Goal: Task Accomplishment & Management: Manage account settings

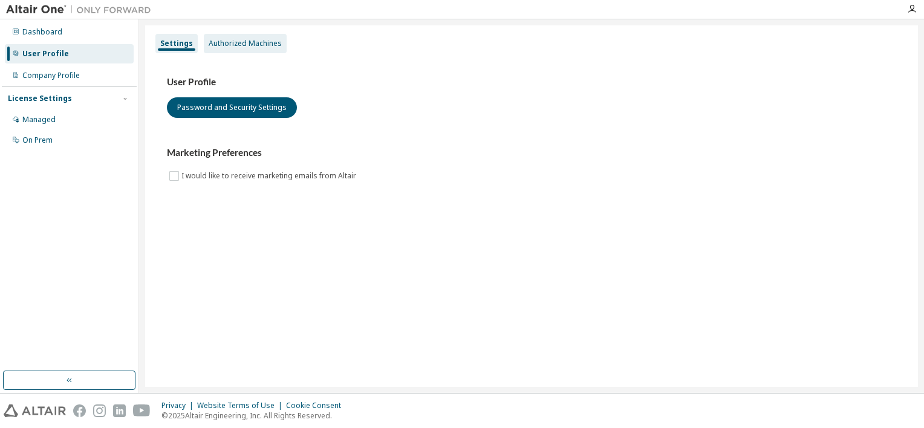
click at [231, 49] on div "Authorized Machines" at bounding box center [245, 43] width 83 height 19
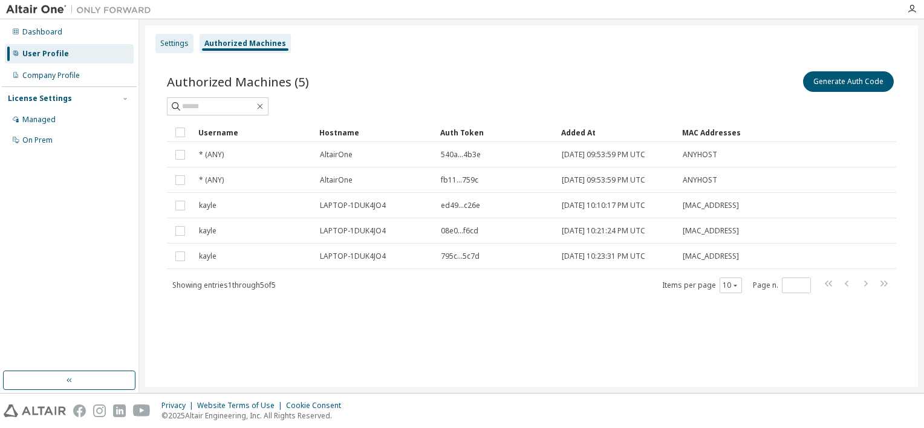
click at [169, 42] on div "Settings" at bounding box center [174, 44] width 28 height 10
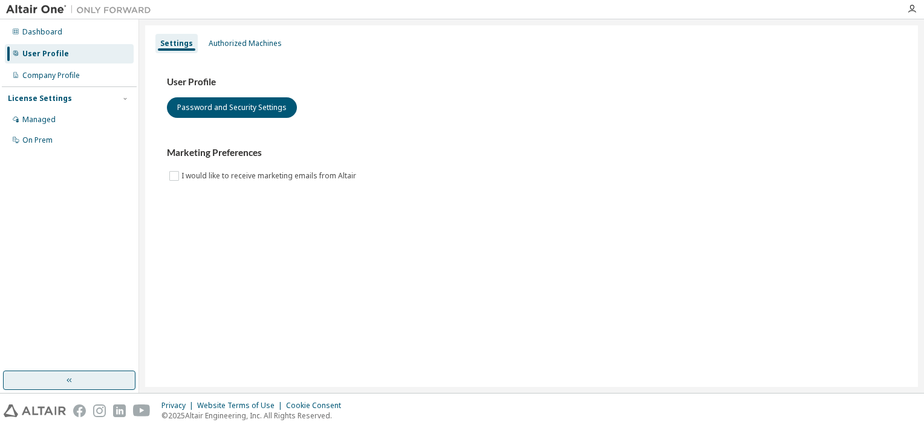
click at [82, 379] on button "button" at bounding box center [69, 380] width 132 height 19
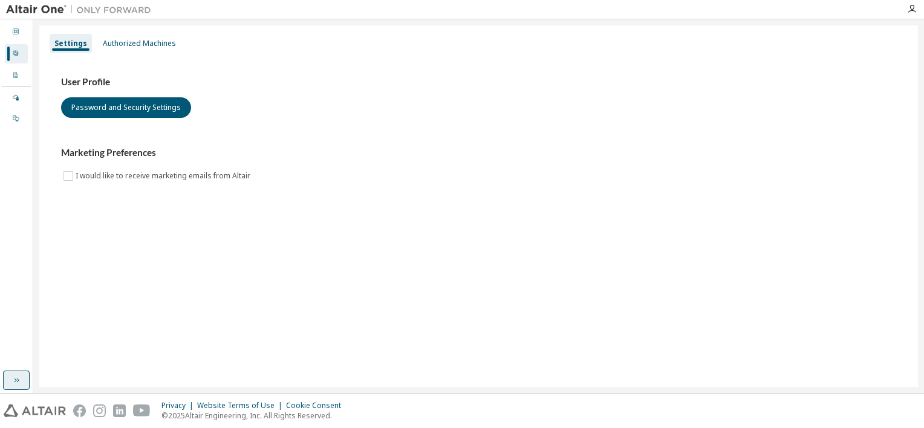
click at [22, 386] on button "button" at bounding box center [16, 380] width 27 height 19
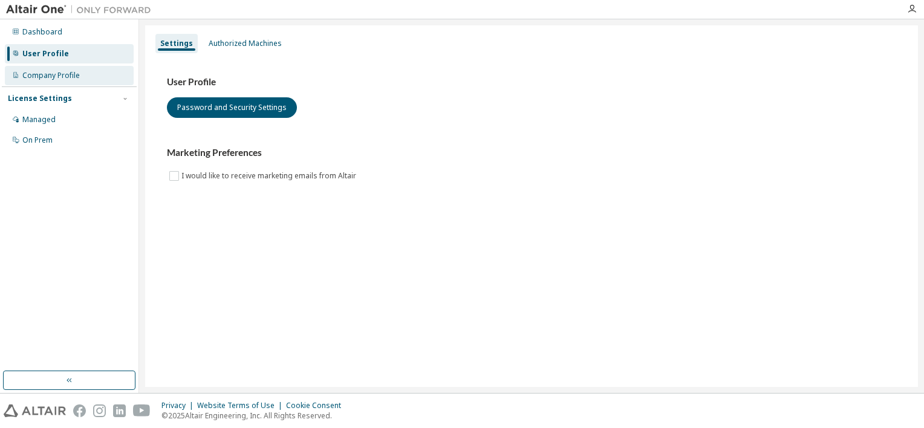
click at [46, 77] on div "Company Profile" at bounding box center [50, 76] width 57 height 10
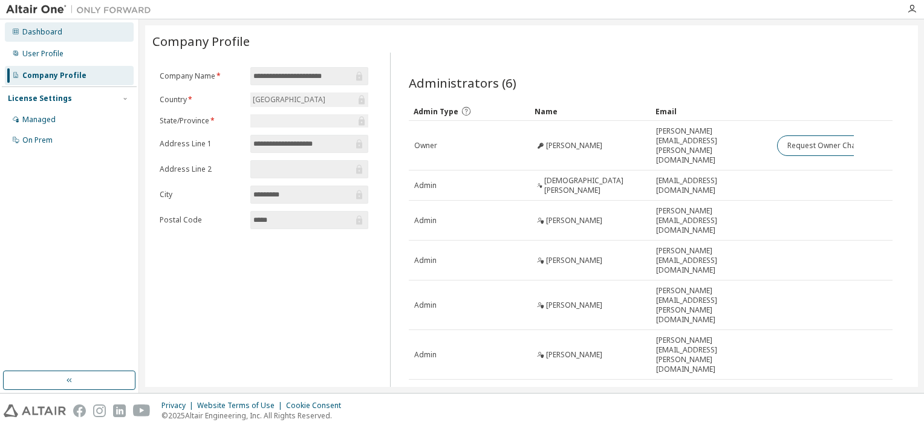
click at [41, 39] on div "Dashboard" at bounding box center [69, 31] width 129 height 19
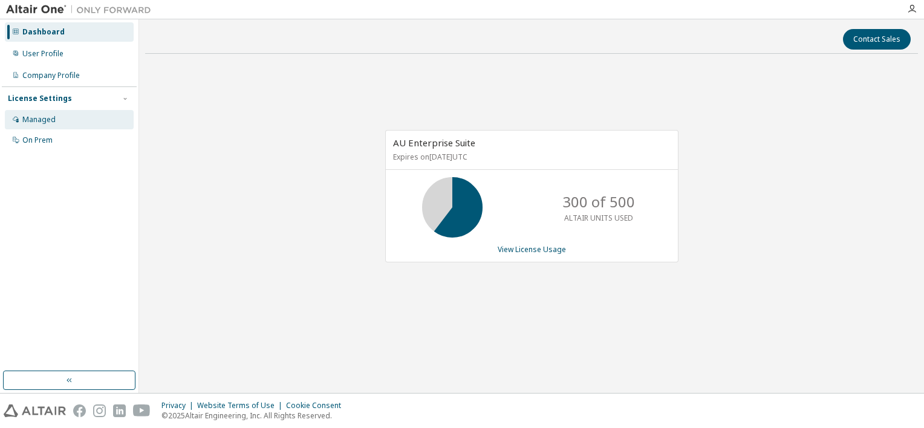
click at [61, 122] on div "Managed" at bounding box center [69, 119] width 129 height 19
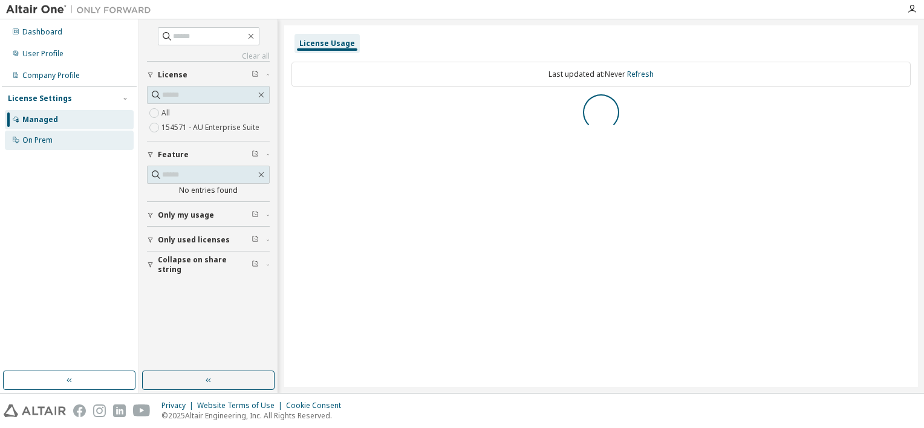
click at [64, 135] on div "On Prem" at bounding box center [69, 140] width 129 height 19
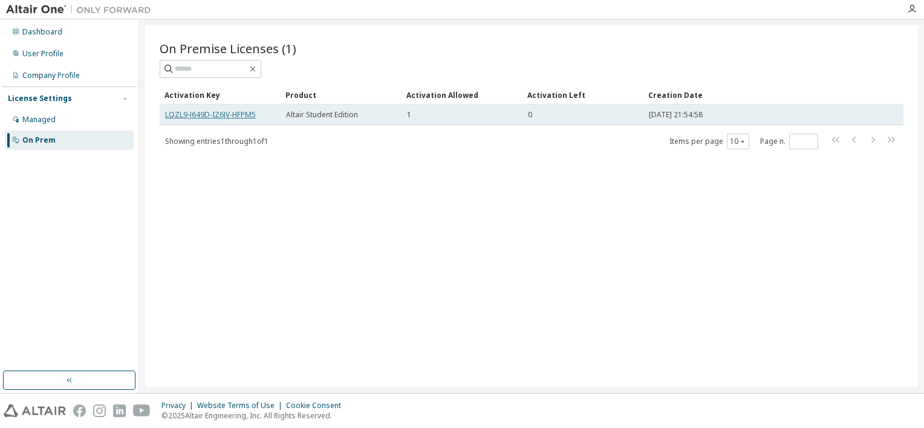
click at [236, 116] on link "LQZL9-J649D-IZ6JV-HFPM5" at bounding box center [210, 114] width 91 height 10
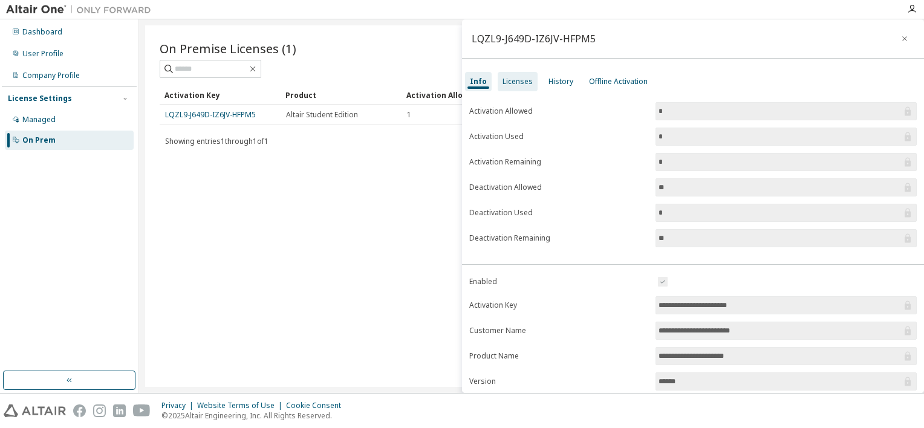
click at [524, 77] on div "Licenses" at bounding box center [518, 82] width 30 height 10
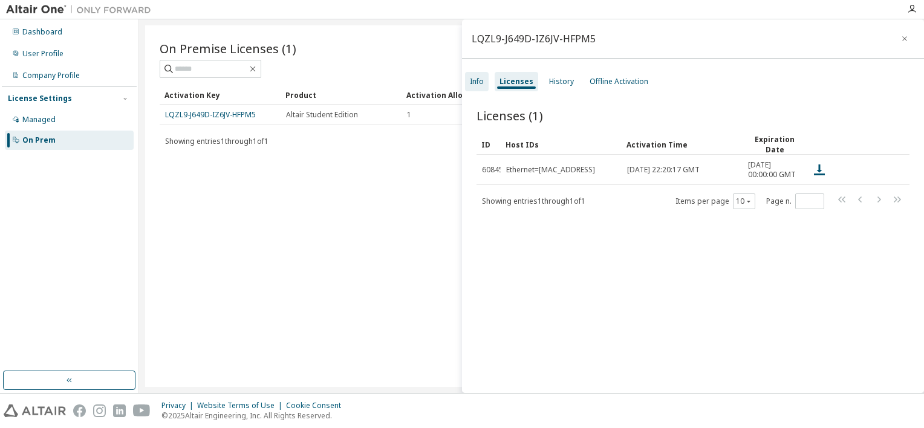
click at [478, 85] on div "Info" at bounding box center [477, 82] width 14 height 10
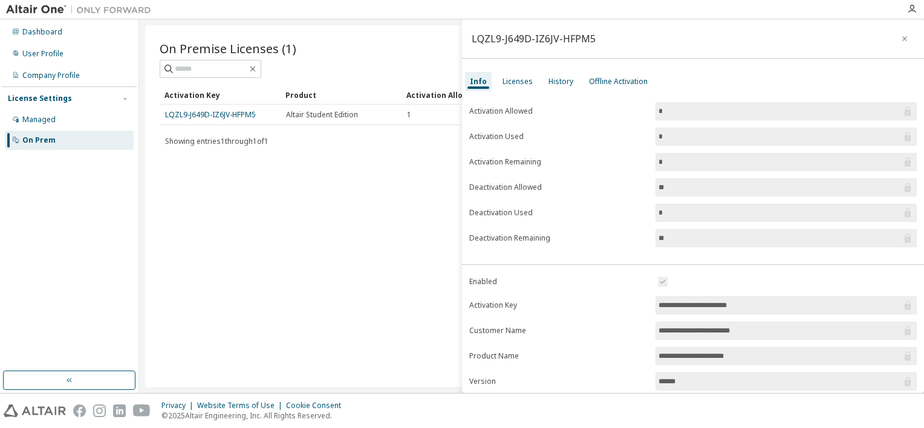
click at [701, 305] on input "**********" at bounding box center [780, 305] width 243 height 12
drag, startPoint x: 752, startPoint y: 308, endPoint x: 657, endPoint y: 298, distance: 96.1
click at [659, 299] on input "**********" at bounding box center [780, 305] width 243 height 12
